Goal: Feedback & Contribution: Leave review/rating

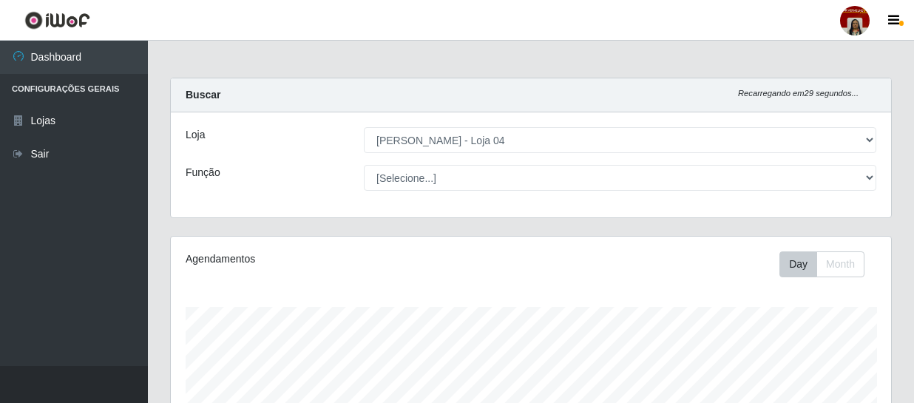
select select "251"
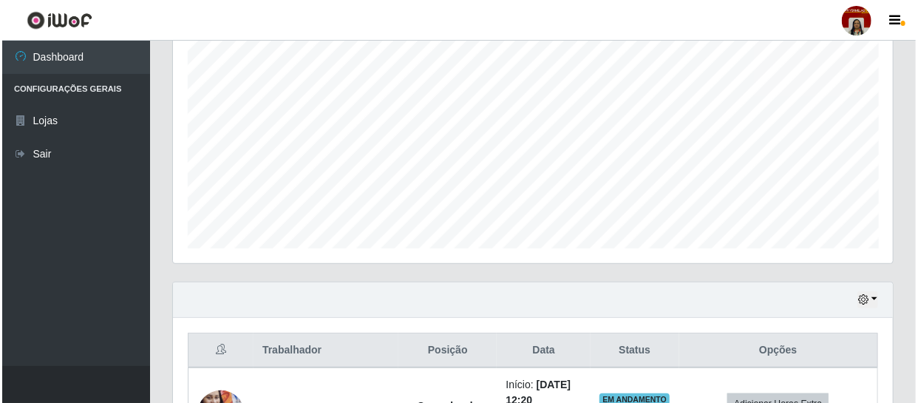
scroll to position [549, 0]
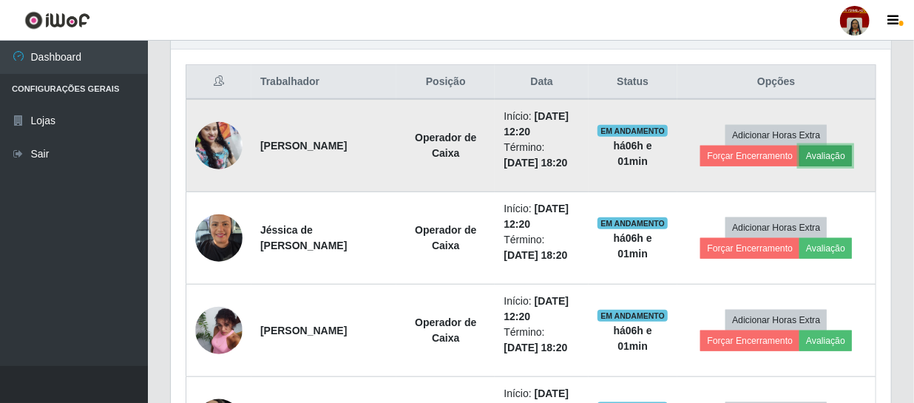
click at [822, 154] on button "Avaliação" at bounding box center [825, 156] width 52 height 21
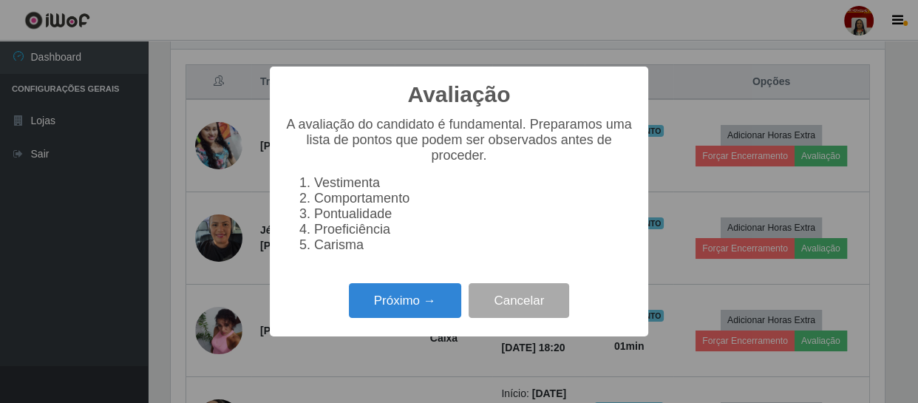
scroll to position [307, 713]
click at [401, 308] on button "Próximo →" at bounding box center [405, 300] width 112 height 35
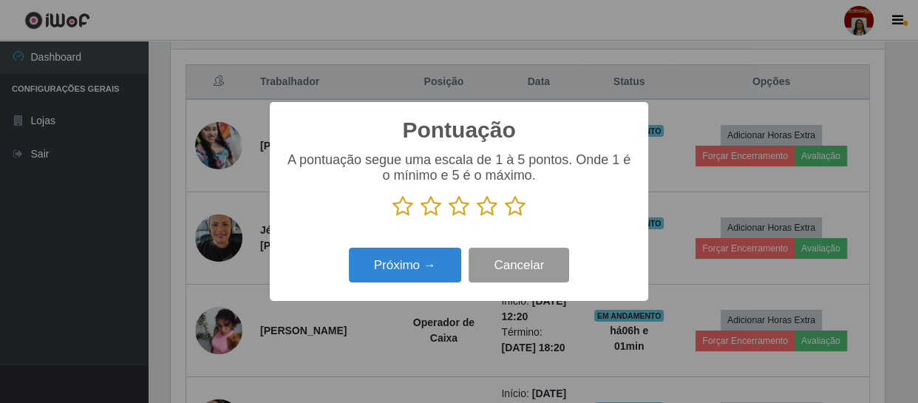
scroll to position [738951, 738543]
click at [518, 211] on icon at bounding box center [515, 206] width 21 height 22
click at [505, 217] on input "radio" at bounding box center [505, 217] width 0 height 0
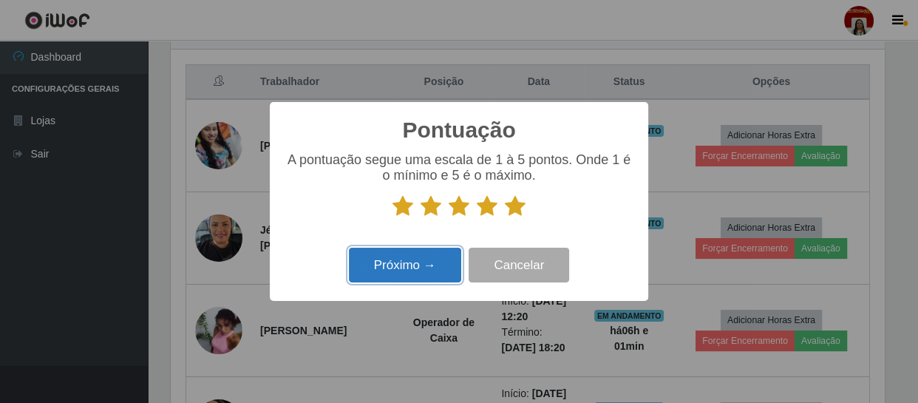
click at [421, 259] on button "Próximo →" at bounding box center [405, 265] width 112 height 35
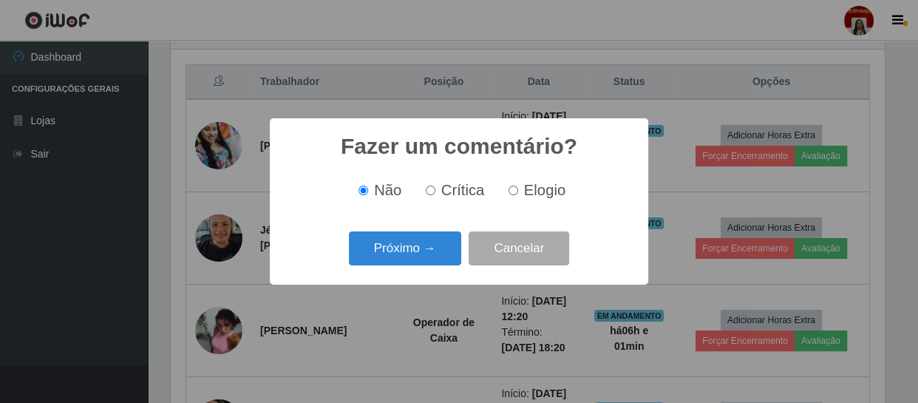
click at [421, 259] on button "Próximo →" at bounding box center [405, 248] width 112 height 35
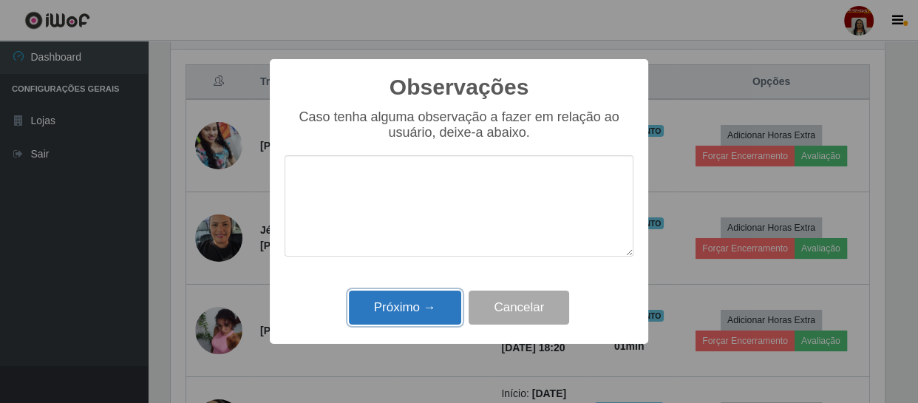
click at [410, 312] on button "Próximo →" at bounding box center [405, 308] width 112 height 35
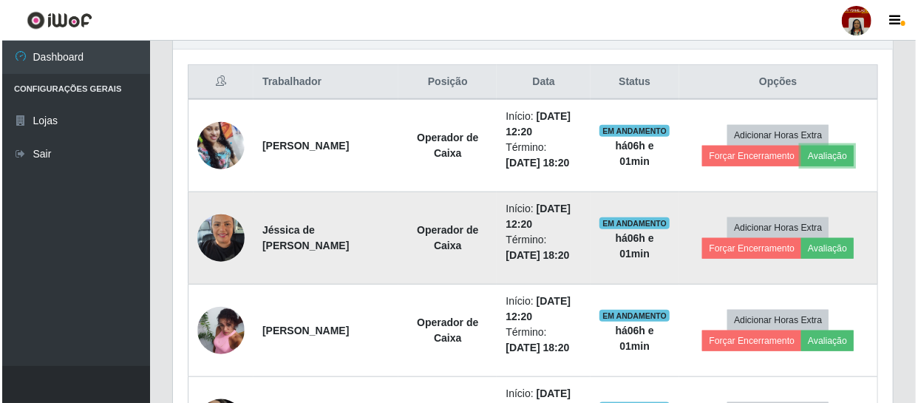
scroll to position [307, 720]
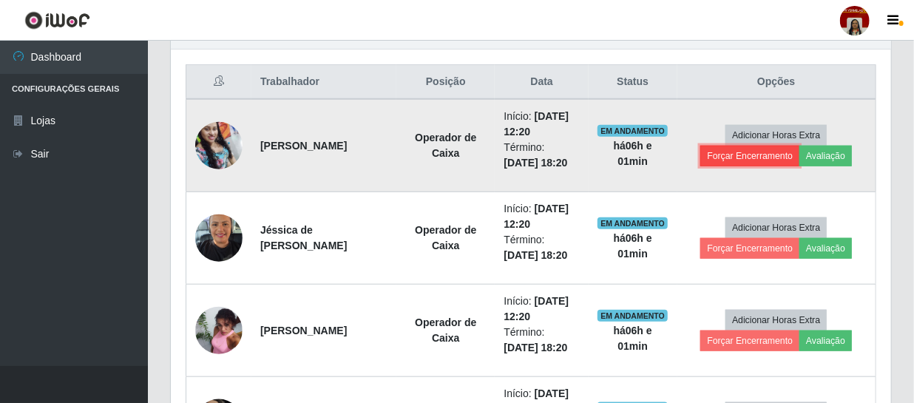
click at [756, 160] on button "Forçar Encerramento" at bounding box center [749, 156] width 99 height 21
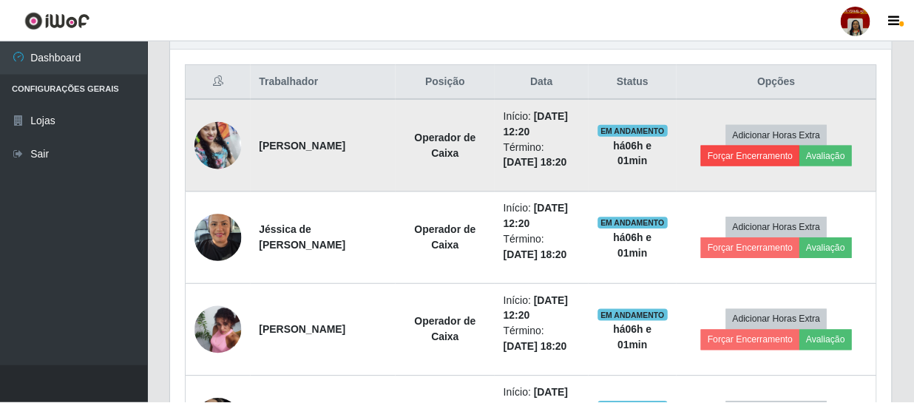
scroll to position [307, 713]
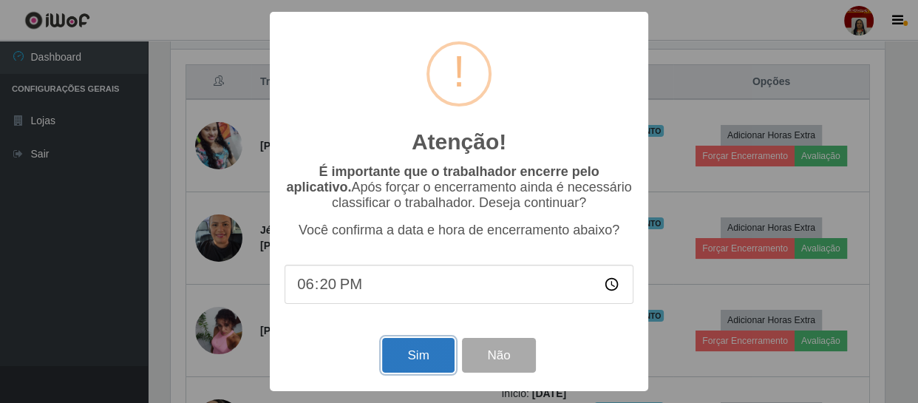
click at [426, 349] on button "Sim" at bounding box center [418, 355] width 72 height 35
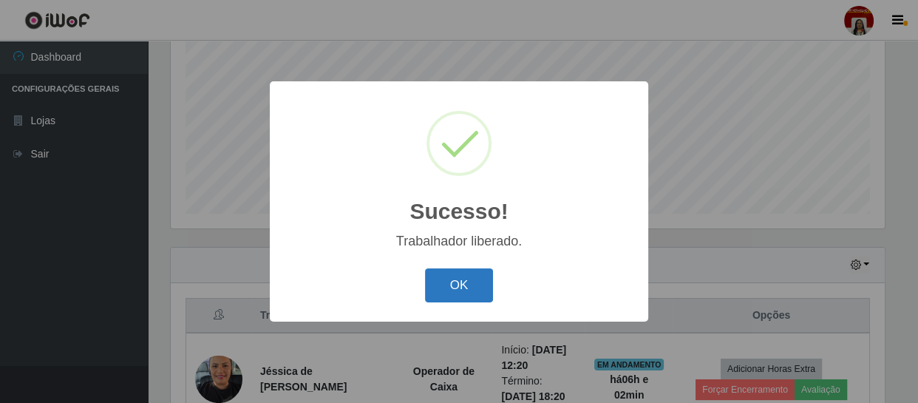
click at [455, 288] on button "OK" at bounding box center [459, 285] width 69 height 35
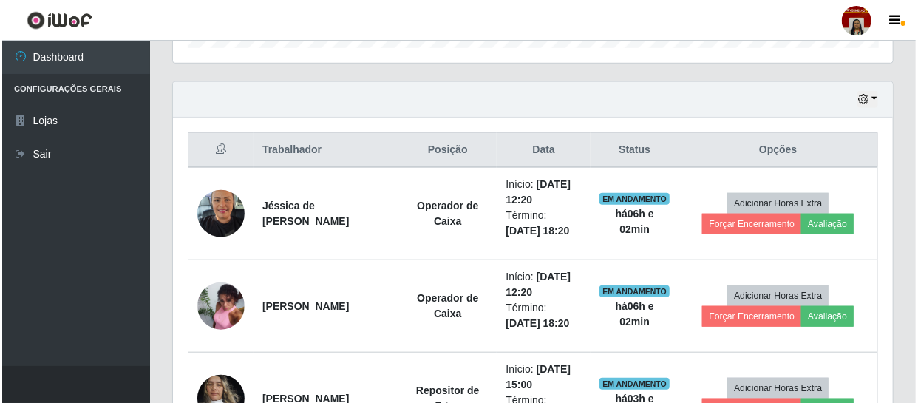
scroll to position [584, 0]
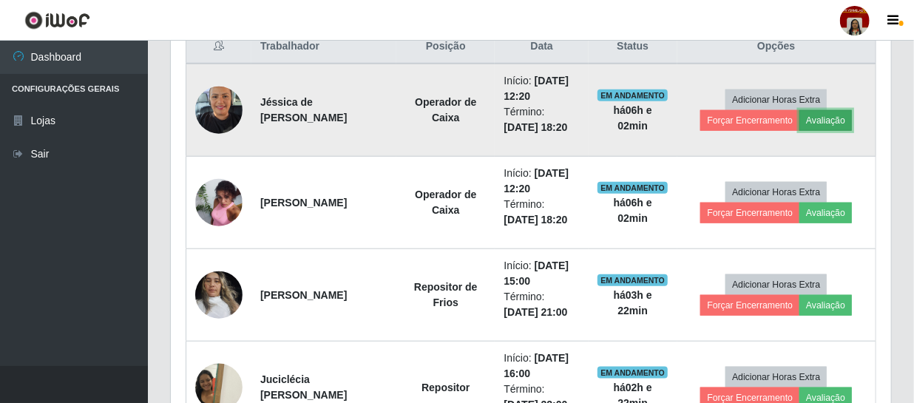
click at [833, 122] on button "Avaliação" at bounding box center [825, 120] width 52 height 21
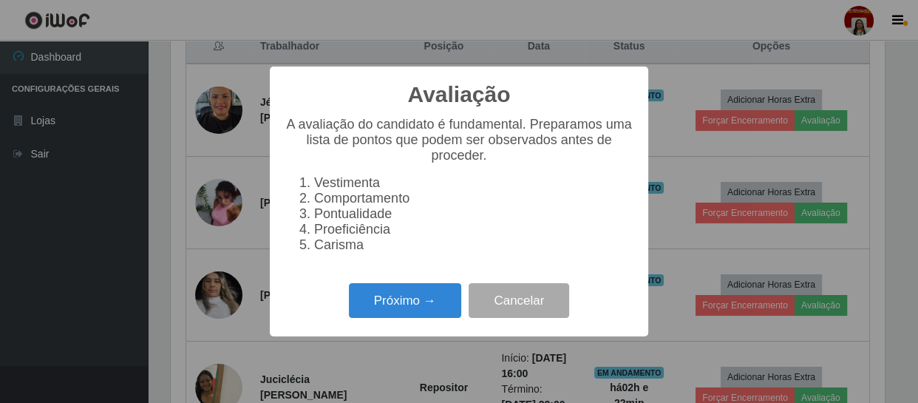
scroll to position [307, 713]
click at [416, 312] on button "Próximo →" at bounding box center [405, 300] width 112 height 35
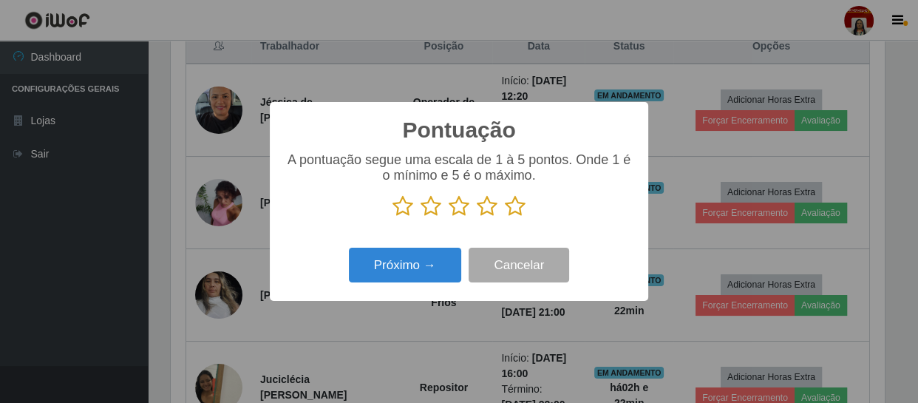
click at [511, 205] on icon at bounding box center [515, 206] width 21 height 22
click at [505, 217] on input "radio" at bounding box center [505, 217] width 0 height 0
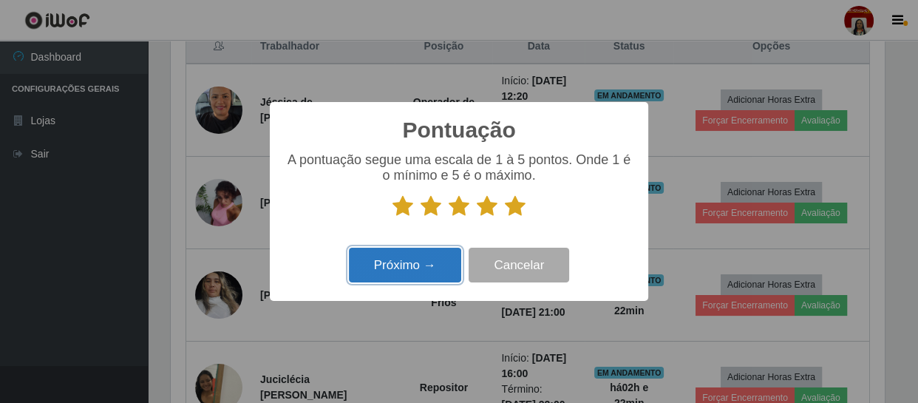
click at [436, 264] on button "Próximo →" at bounding box center [405, 265] width 112 height 35
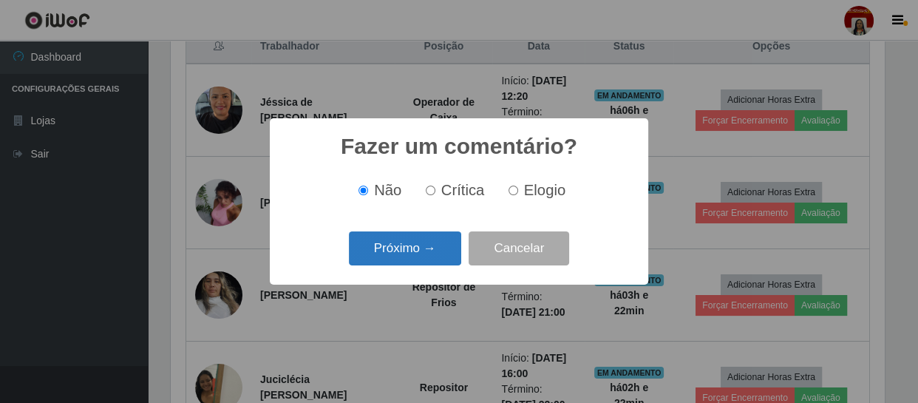
click at [426, 256] on button "Próximo →" at bounding box center [405, 248] width 112 height 35
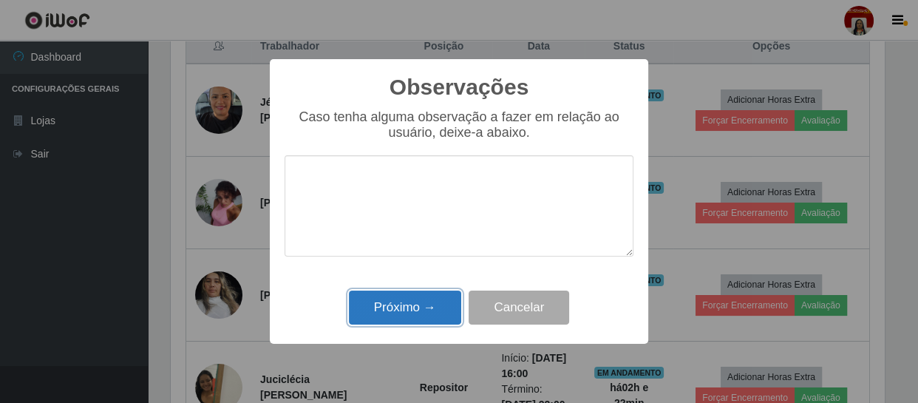
click at [413, 301] on button "Próximo →" at bounding box center [405, 308] width 112 height 35
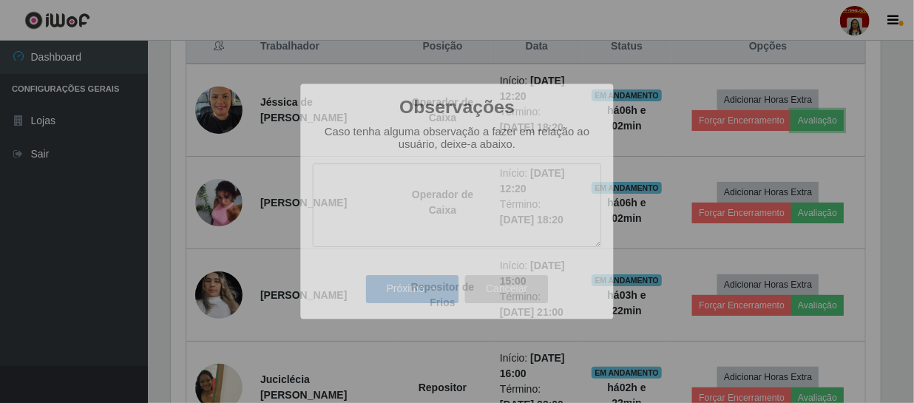
scroll to position [307, 720]
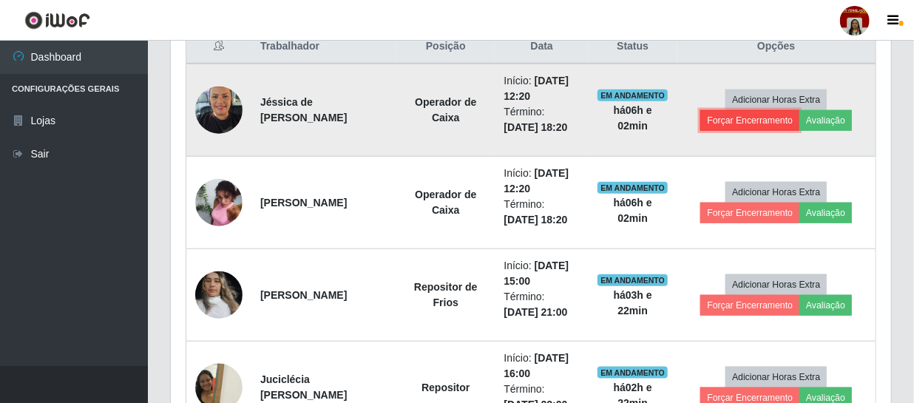
click at [764, 118] on button "Forçar Encerramento" at bounding box center [749, 120] width 99 height 21
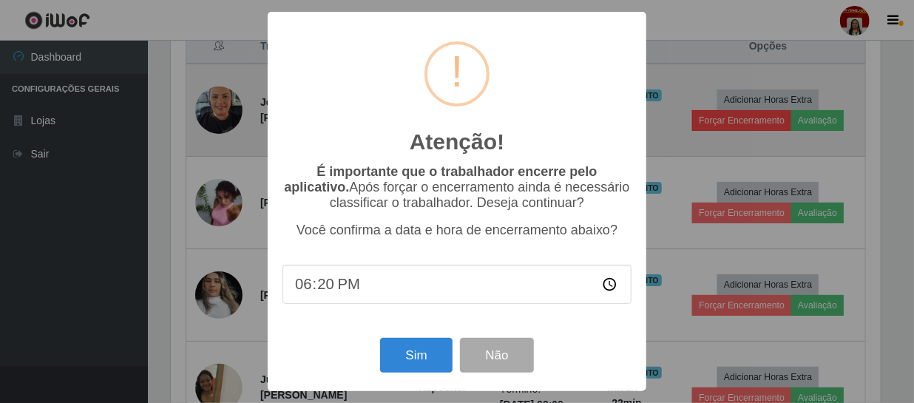
scroll to position [307, 713]
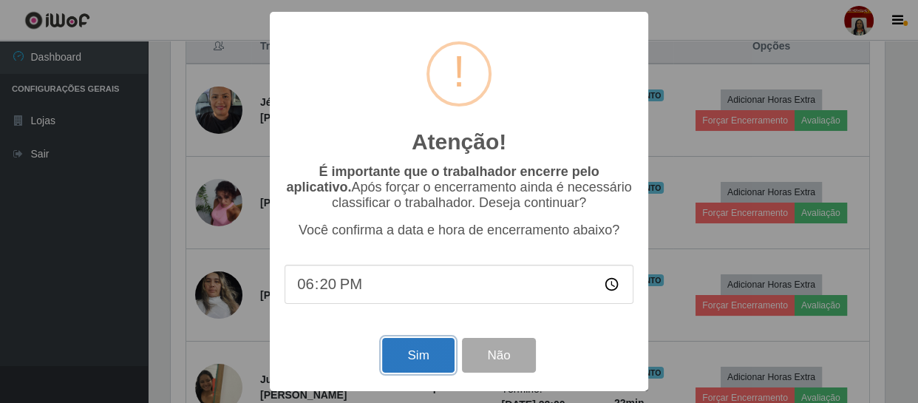
click at [435, 354] on button "Sim" at bounding box center [418, 355] width 72 height 35
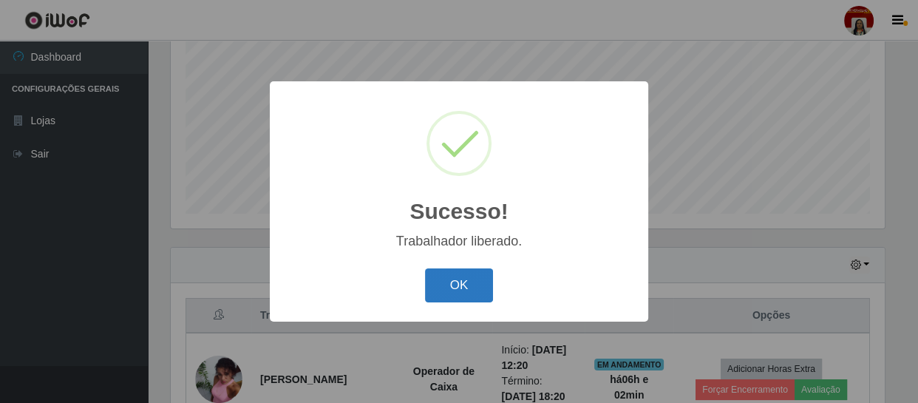
click at [468, 286] on button "OK" at bounding box center [459, 285] width 69 height 35
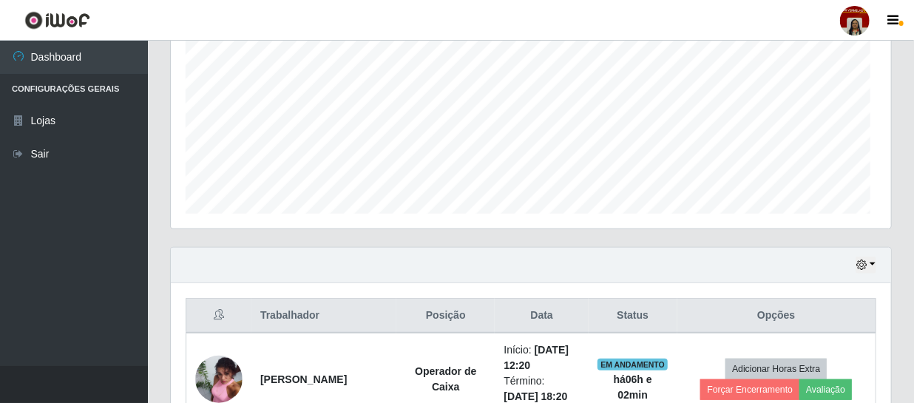
scroll to position [0, 0]
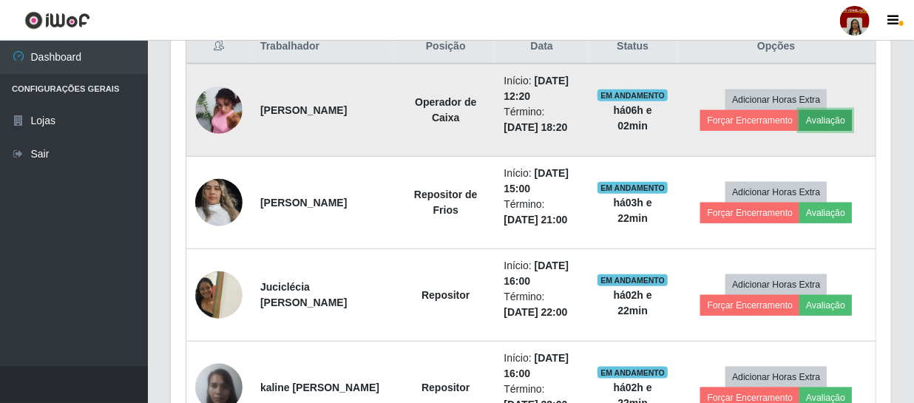
click at [821, 118] on button "Avaliação" at bounding box center [825, 120] width 52 height 21
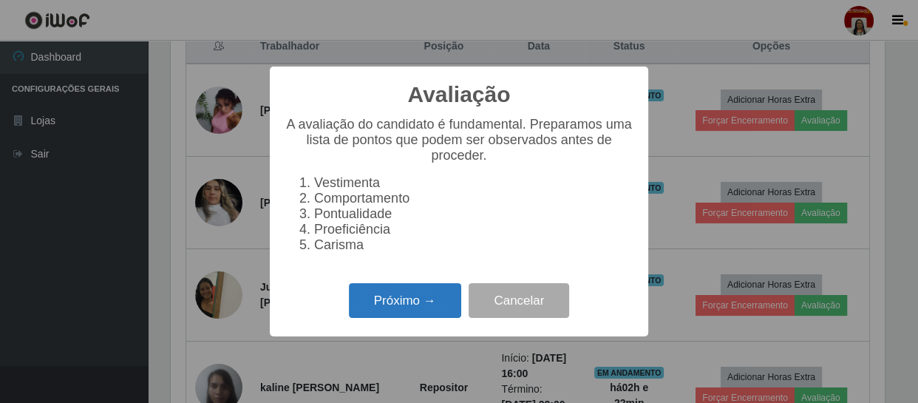
click at [404, 305] on button "Próximo →" at bounding box center [405, 300] width 112 height 35
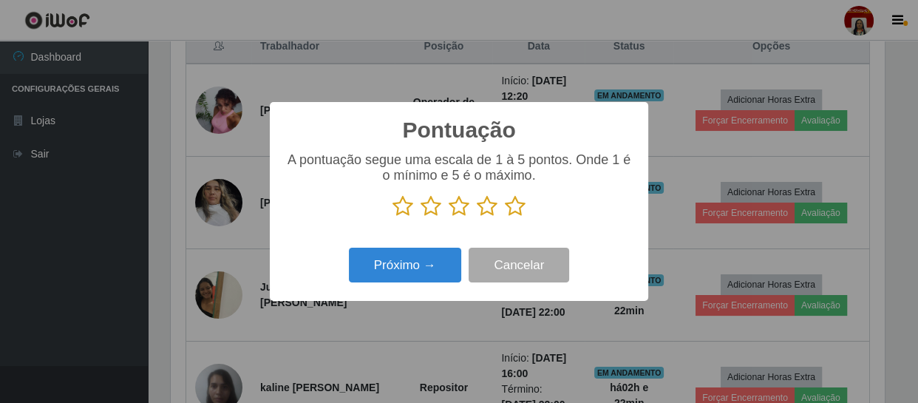
click at [518, 212] on icon at bounding box center [515, 206] width 21 height 22
click at [505, 217] on input "radio" at bounding box center [505, 217] width 0 height 0
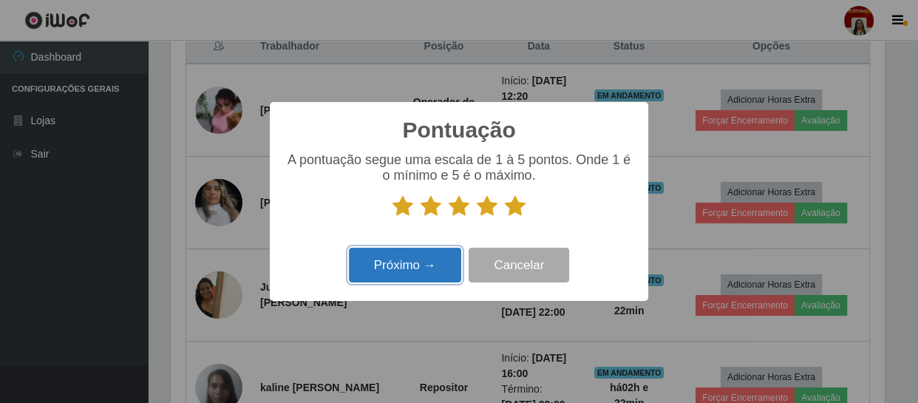
click at [427, 264] on button "Próximo →" at bounding box center [405, 265] width 112 height 35
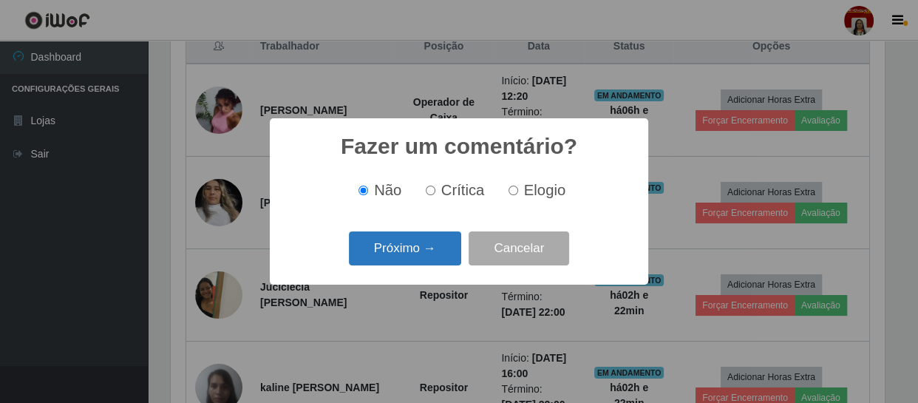
click at [423, 252] on button "Próximo →" at bounding box center [405, 248] width 112 height 35
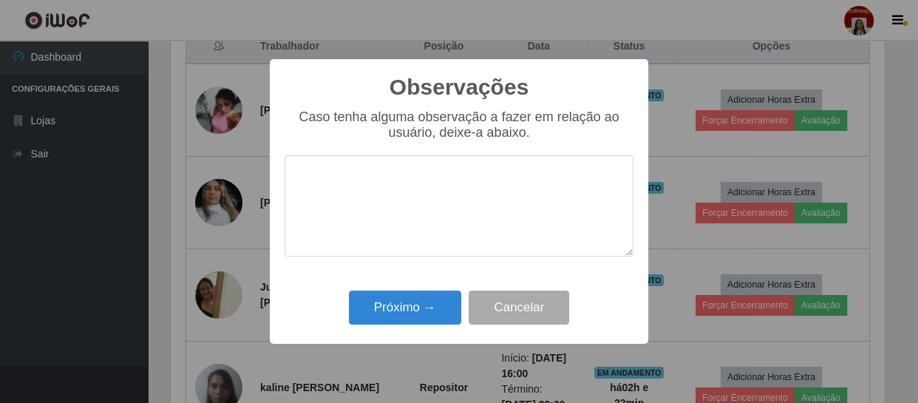
click at [423, 252] on textarea at bounding box center [459, 205] width 349 height 101
click at [415, 302] on button "Próximo →" at bounding box center [405, 308] width 112 height 35
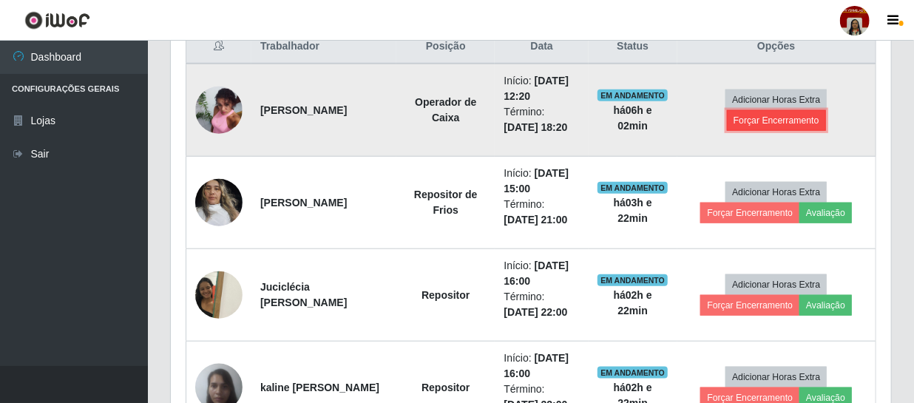
click at [761, 119] on button "Forçar Encerramento" at bounding box center [776, 120] width 99 height 21
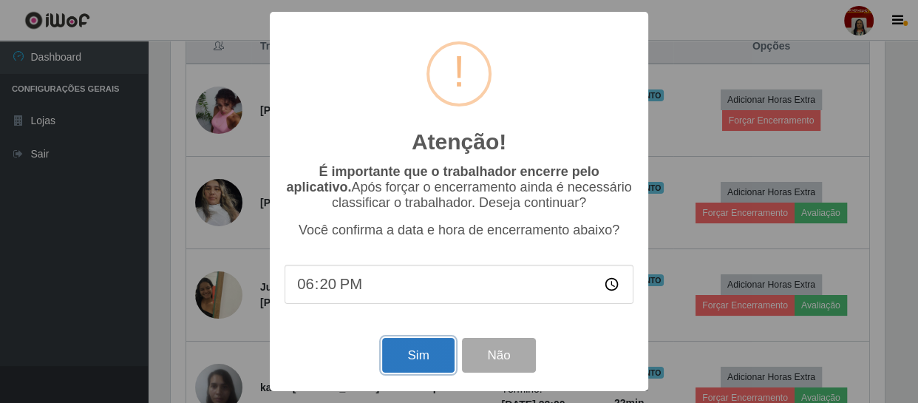
click at [427, 352] on button "Sim" at bounding box center [418, 355] width 72 height 35
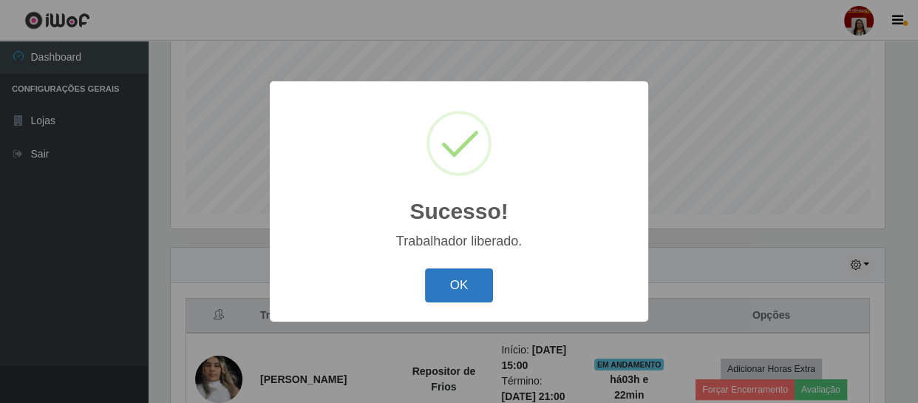
click at [462, 279] on button "OK" at bounding box center [459, 285] width 69 height 35
